Goal: Navigation & Orientation: Find specific page/section

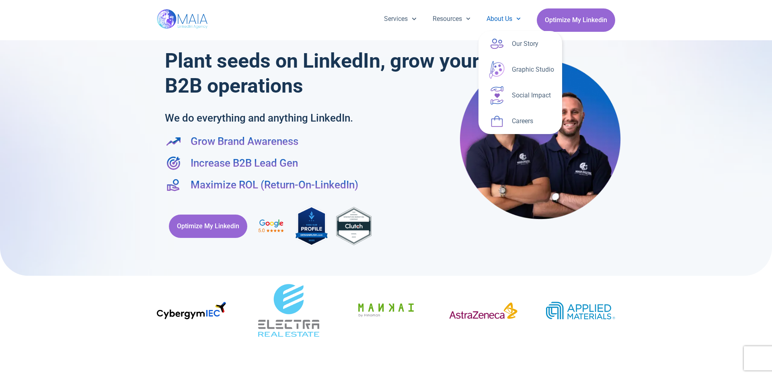
click at [508, 18] on link "About Us" at bounding box center [504, 18] width 50 height 21
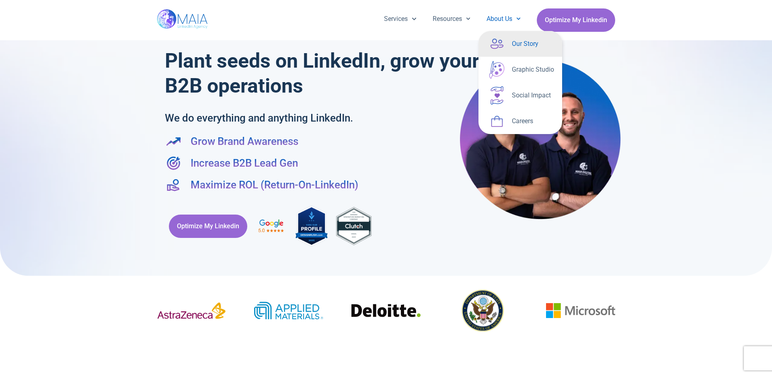
click at [514, 51] on link "Our Story" at bounding box center [521, 44] width 84 height 26
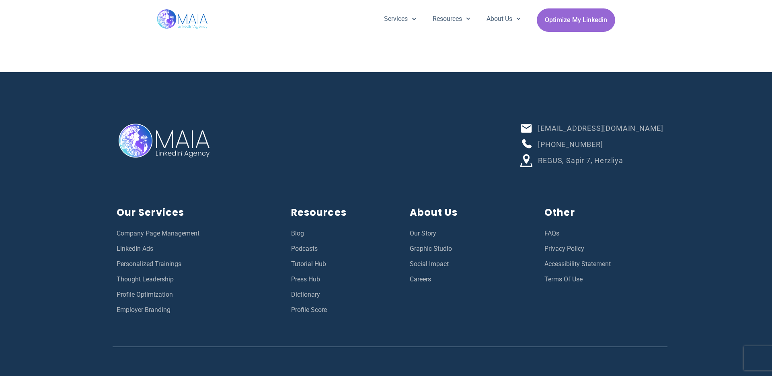
scroll to position [2912, 0]
